Goal: Navigation & Orientation: Find specific page/section

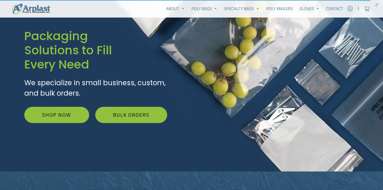
scroll to position [57, 0]
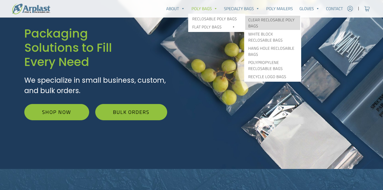
click at [262, 21] on link "Clear Reclosable Poly Bags" at bounding box center [272, 23] width 55 height 14
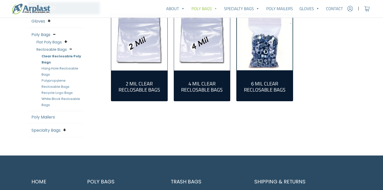
scroll to position [157, 0]
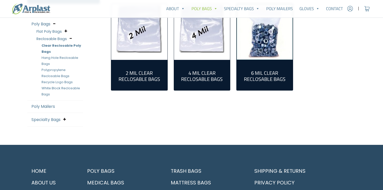
click at [58, 69] on link "Polypropylene Reclosable Bags" at bounding box center [56, 72] width 28 height 11
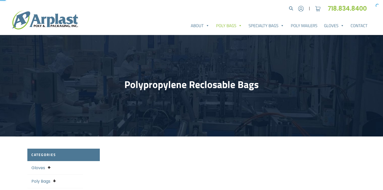
select select "25"
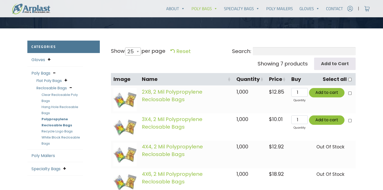
scroll to position [111, 0]
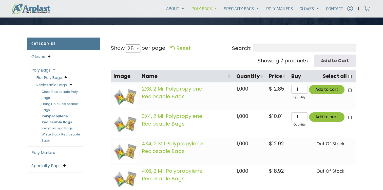
click at [53, 134] on link "White Block Reclosable Bags" at bounding box center [61, 137] width 38 height 11
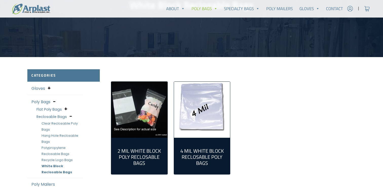
scroll to position [79, 0]
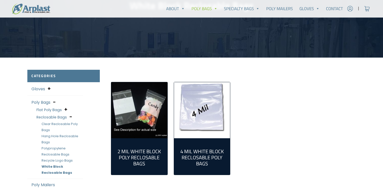
click at [45, 111] on link "Flat Poly Bags" at bounding box center [48, 109] width 25 height 5
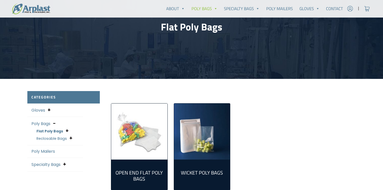
scroll to position [75, 0]
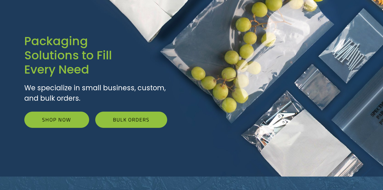
scroll to position [53, 0]
